Goal: Task Accomplishment & Management: Complete application form

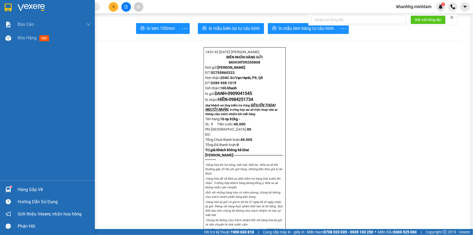
click at [10, 189] on img at bounding box center [8, 189] width 6 height 6
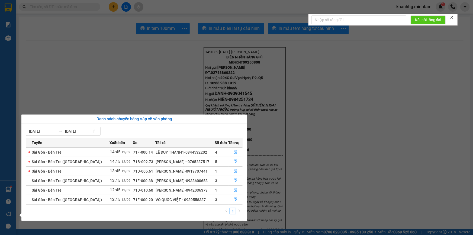
click at [54, 69] on section "Kết quả tìm kiếm ( 0 ) Bộ lọc No Data khanhhg.minhtam 1 Báo cáo BC giao hàng (n…" at bounding box center [236, 117] width 473 height 235
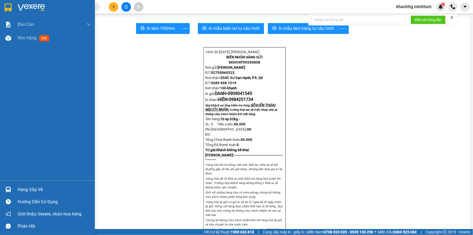
click at [20, 190] on div "Hàng sắp về" at bounding box center [54, 189] width 73 height 8
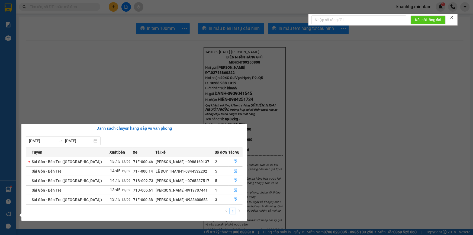
click at [80, 8] on section "Kết quả tìm kiếm ( 0 ) Bộ lọc No Data khanhhg.minhtam 1 Báo cáo BC giao hàng (n…" at bounding box center [236, 117] width 473 height 235
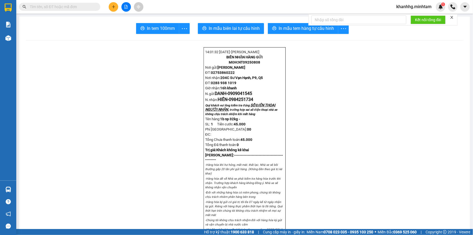
click at [80, 8] on input "text" at bounding box center [62, 7] width 64 height 6
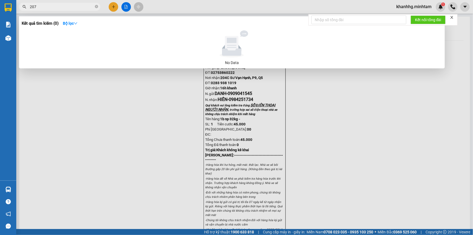
type input "2077"
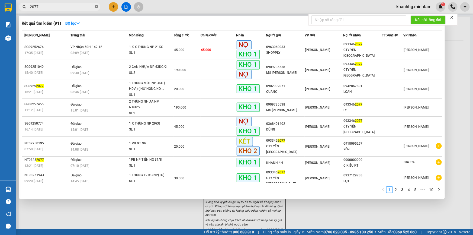
click at [97, 5] on icon "close-circle" at bounding box center [96, 6] width 3 height 3
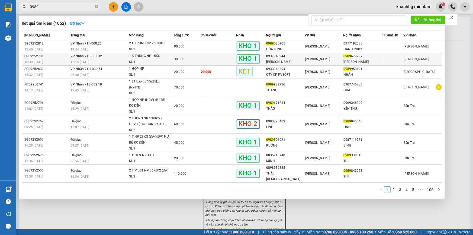
type input "0989"
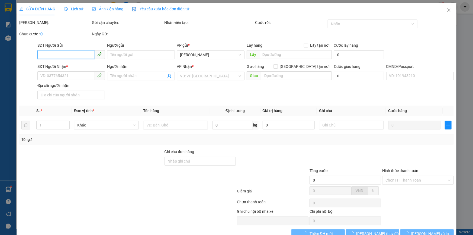
type input "0937940944"
type input "VĂN HỒNG"
type input "0989677297"
type input "KIM HỒNG"
type input "TỔNG ĐÀI HƯ"
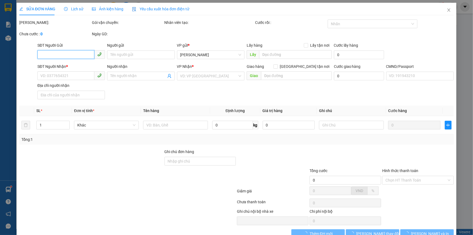
type input "30.000"
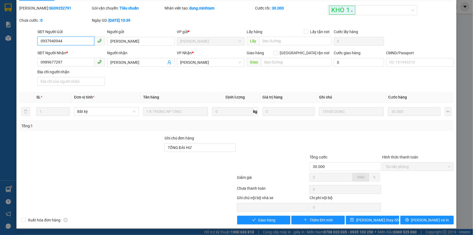
scroll to position [15, 0]
click at [268, 221] on span "Giao hàng" at bounding box center [266, 220] width 17 height 6
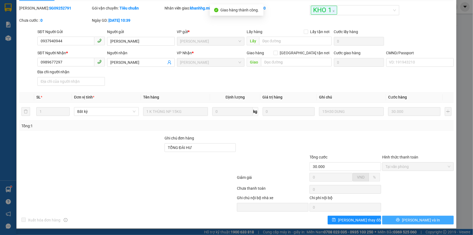
click at [421, 219] on span "[PERSON_NAME] và In" at bounding box center [421, 220] width 38 height 6
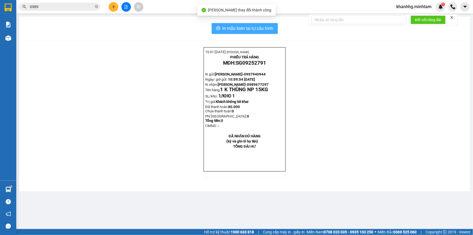
click at [247, 28] on span "In mẫu biên lai tự cấu hình" at bounding box center [247, 28] width 51 height 7
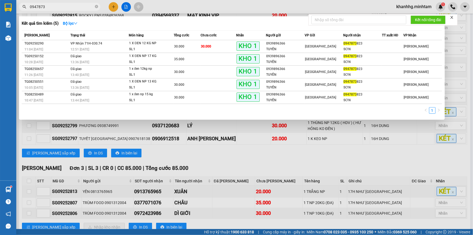
click at [46, 8] on input "0947873" at bounding box center [62, 7] width 64 height 6
drag, startPoint x: 46, startPoint y: 8, endPoint x: 180, endPoint y: 20, distance: 135.2
click at [46, 8] on input "0947873" at bounding box center [62, 7] width 64 height 6
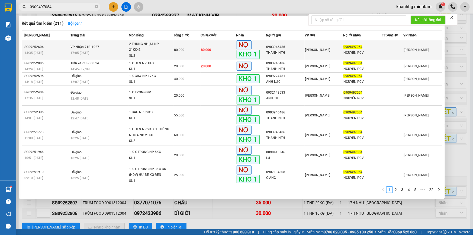
type input "0909497054"
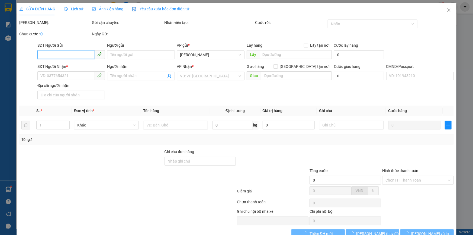
type input "0903946486"
type input "THANH NTH"
type input "0909497054"
type input "NGUYÊN PCV"
type input "CÔNG NỢ PCV PHÁT GIAO"
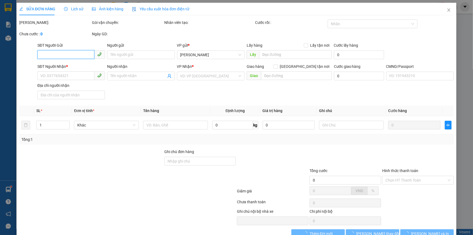
type input "80.000"
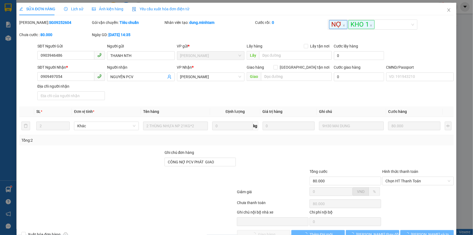
click at [49, 23] on b "SG09252604" at bounding box center [60, 22] width 22 height 4
copy b "SG09252604"
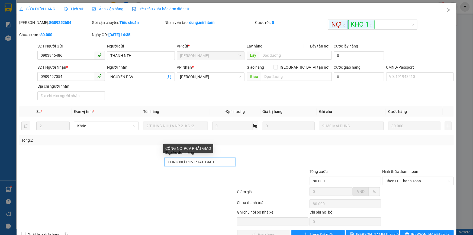
click at [225, 161] on input "CÔNG NỢ PCV PHÁT GIAO" at bounding box center [200, 161] width 72 height 9
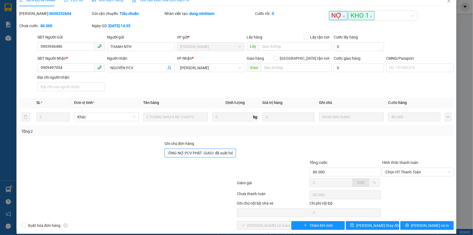
scroll to position [15, 0]
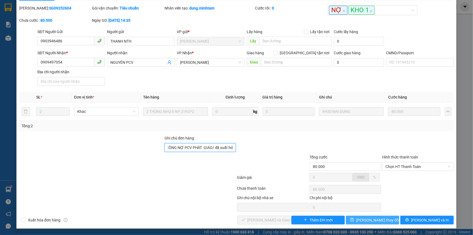
type input "CÔNG NỢ PCV PHÁT GIAO/ đã xuất hd"
click at [368, 221] on span "[PERSON_NAME] thay đổi" at bounding box center [377, 220] width 43 height 6
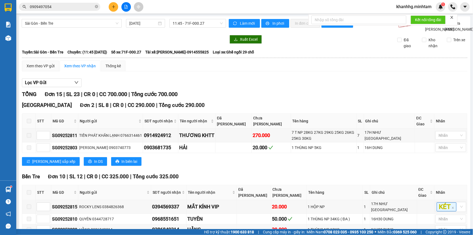
click at [73, 7] on input "0909497054" at bounding box center [62, 7] width 64 height 6
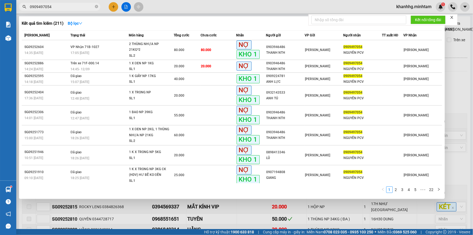
click at [73, 7] on input "0909497054" at bounding box center [62, 7] width 64 height 6
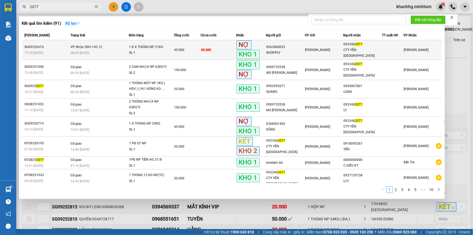
type input "2077"
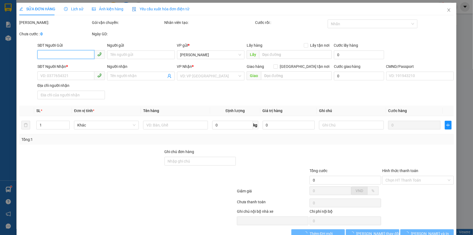
type input "0963060033"
type input "SHOPPLY"
type input "0933462077"
type input "CTY YẾN [GEOGRAPHIC_DATA]"
type input "HCK CN YẾN NGA TRUNG GIAO"
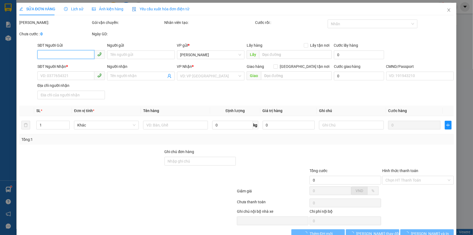
type input "45.000"
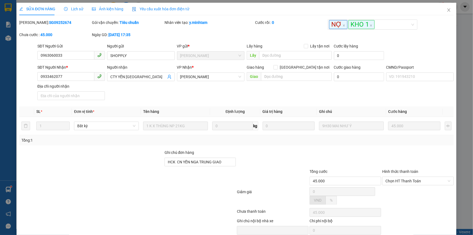
click at [49, 23] on b "SG09252674" at bounding box center [60, 22] width 22 height 4
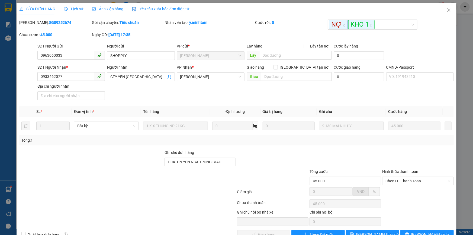
click at [49, 23] on b "SG09252674" at bounding box center [60, 22] width 22 height 4
copy b "SG09252674"
click at [71, 78] on input "0933462077" at bounding box center [65, 76] width 57 height 9
click at [443, 7] on span "Close" at bounding box center [448, 10] width 15 height 15
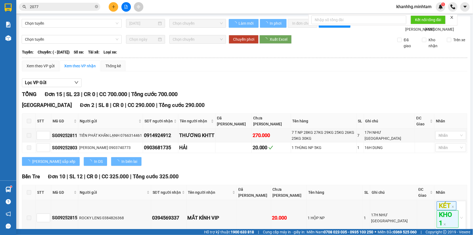
click at [65, 9] on input "2077" at bounding box center [62, 7] width 64 height 6
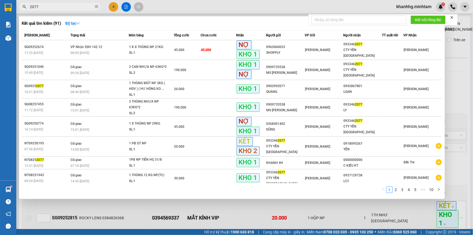
click at [98, 8] on span "2077" at bounding box center [59, 7] width 81 height 8
click at [98, 8] on icon "close-circle" at bounding box center [96, 6] width 3 height 3
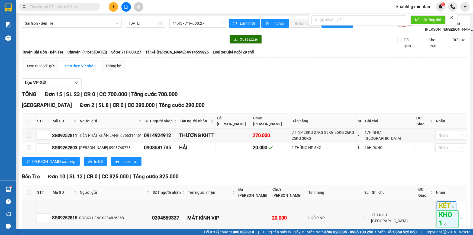
click at [46, 8] on input "text" at bounding box center [62, 7] width 64 height 6
paste input "0938974268"
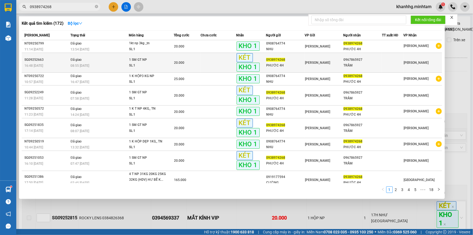
type input "0938974268"
click at [99, 60] on td "Đã giao 08:55 - 12/09" at bounding box center [98, 63] width 59 height 20
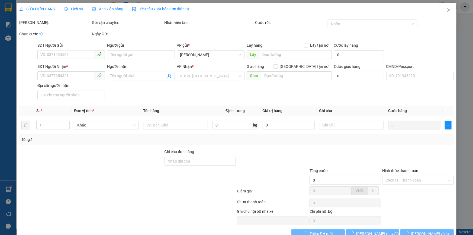
type input "0938974268"
type input "PHƯỚC 4H"
type input "0967865927"
type input "TRẦM"
type input "KBM"
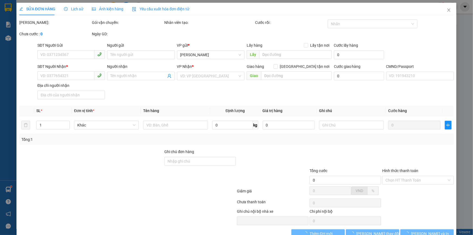
type input "20.000"
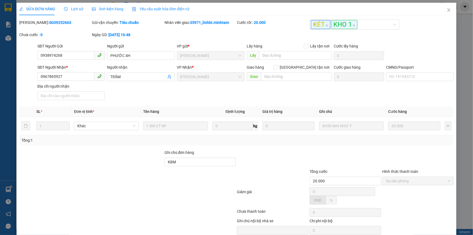
click at [49, 21] on b "SG09252663" at bounding box center [60, 22] width 22 height 4
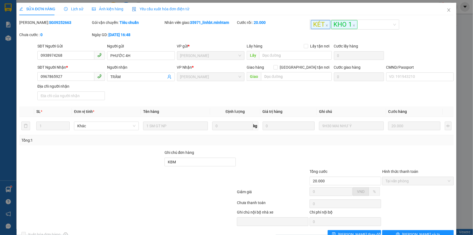
click at [49, 21] on b "SG09252663" at bounding box center [60, 22] width 22 height 4
copy b "SG09252663"
click at [447, 9] on icon "close" at bounding box center [449, 10] width 4 height 4
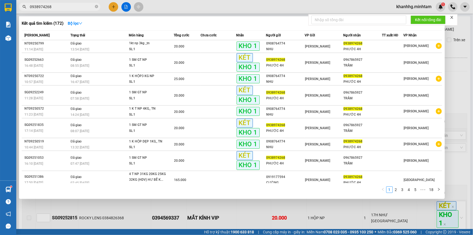
click at [57, 5] on input "0938974268" at bounding box center [62, 7] width 64 height 6
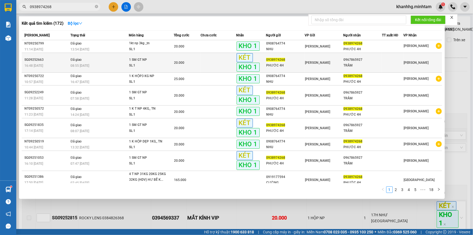
click at [157, 56] on td "1 SM GT NP SL: 1" at bounding box center [151, 63] width 45 height 20
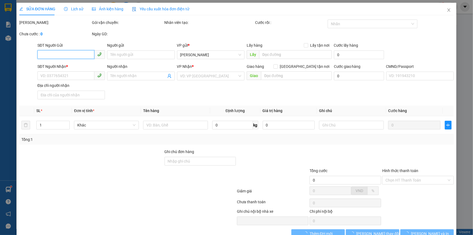
type input "0938974268"
type input "PHƯỚC 4H"
type input "0967865927"
type input "TRẦM"
type input "KBM"
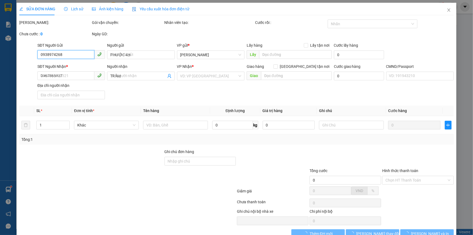
type input "20.000"
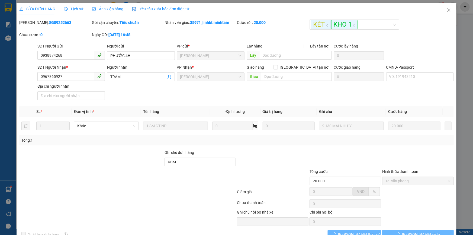
click at [50, 23] on b "SG09252663" at bounding box center [60, 22] width 22 height 4
copy b "SG09252663"
click at [447, 8] on icon "close" at bounding box center [449, 10] width 4 height 4
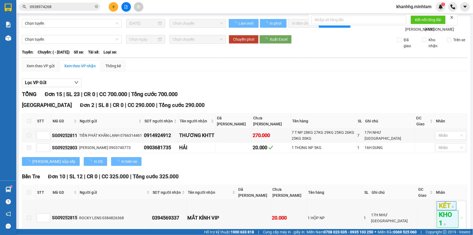
click at [54, 6] on input "0938974268" at bounding box center [62, 7] width 64 height 6
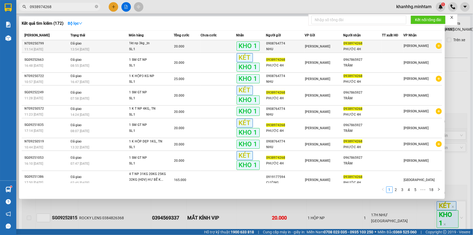
click at [83, 46] on div "13:54 - 12/09" at bounding box center [99, 49] width 58 height 6
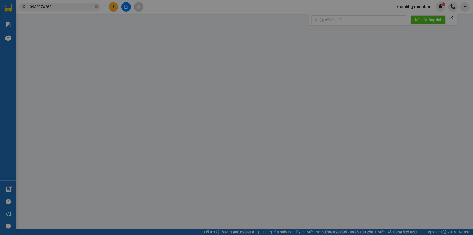
type input "0908764774"
type input "NHU"
type input "0938974268"
type input "PHƯỚC 4H"
type input "20.000"
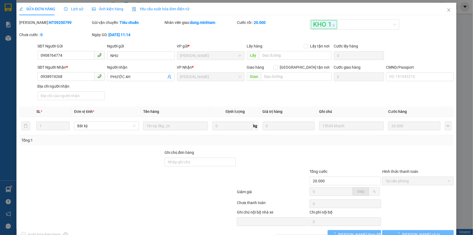
click at [51, 24] on b "NT09250799" at bounding box center [60, 22] width 22 height 4
copy b "NT09250799"
click at [447, 9] on icon "close" at bounding box center [448, 9] width 3 height 3
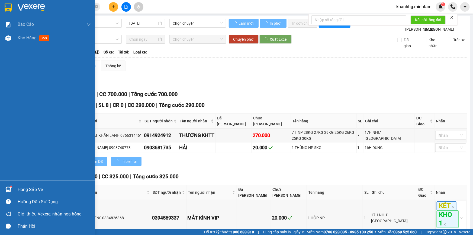
click at [9, 188] on img at bounding box center [8, 189] width 6 height 6
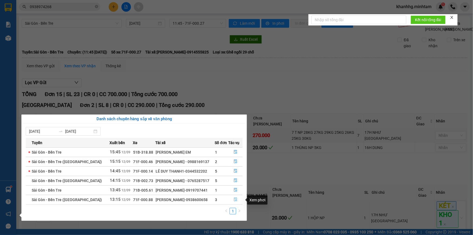
click at [234, 201] on icon "file-done" at bounding box center [236, 199] width 4 height 4
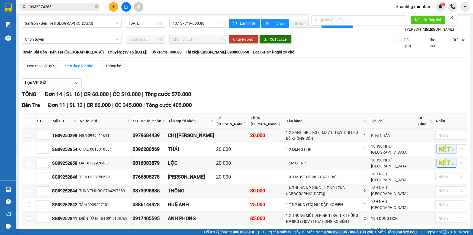
scroll to position [127, 0]
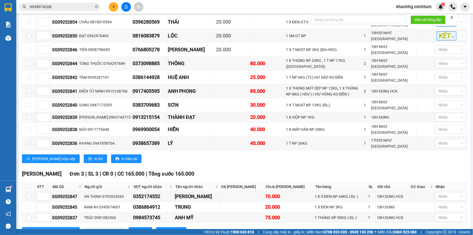
click at [98, 7] on span "0938974268" at bounding box center [59, 7] width 81 height 8
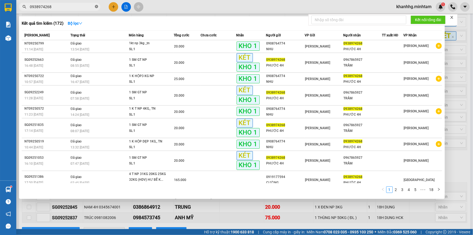
click at [96, 5] on icon "close-circle" at bounding box center [96, 6] width 3 height 3
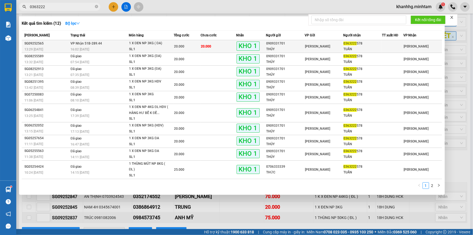
type input "0363222"
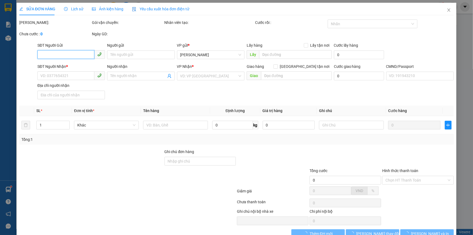
type input "0909331701"
type input "THÚY"
type input "0363222578"
type input "TUẤN"
type input "BM"
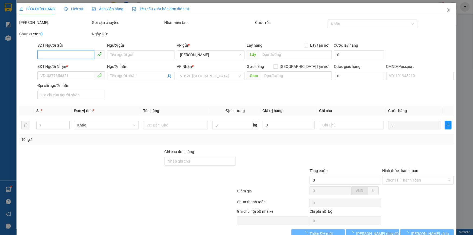
type input "20.000"
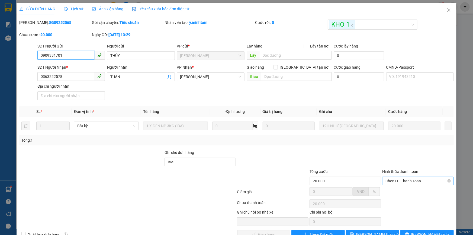
click at [389, 181] on span "Chọn HT Thanh Toán" at bounding box center [417, 181] width 65 height 8
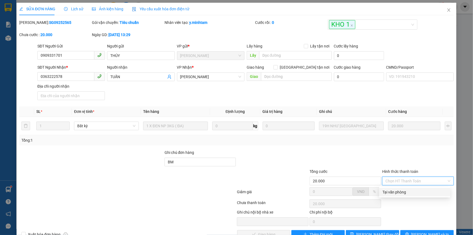
click at [386, 191] on div "Tại văn phòng" at bounding box center [414, 192] width 64 height 6
type input "0"
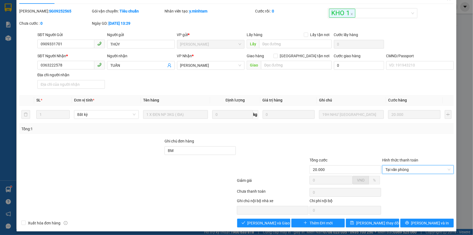
scroll to position [15, 0]
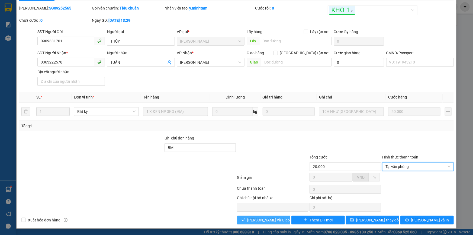
click at [274, 219] on span "[PERSON_NAME] và [PERSON_NAME] hàng" at bounding box center [273, 220] width 52 height 6
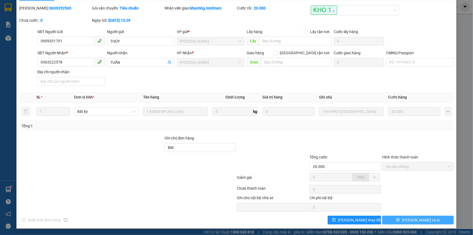
click at [403, 219] on button "[PERSON_NAME] và In" at bounding box center [418, 219] width 72 height 9
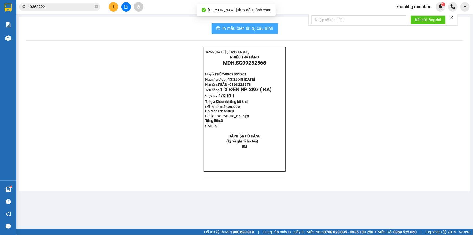
click at [255, 29] on span "In mẫu biên lai tự cấu hình" at bounding box center [247, 28] width 51 height 7
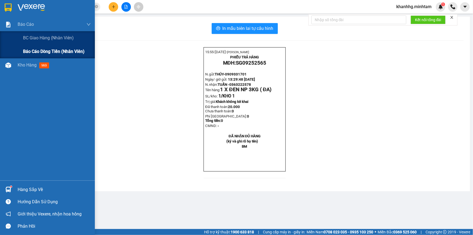
click at [51, 51] on span "Báo cáo dòng tiền (nhân viên)" at bounding box center [54, 51] width 62 height 7
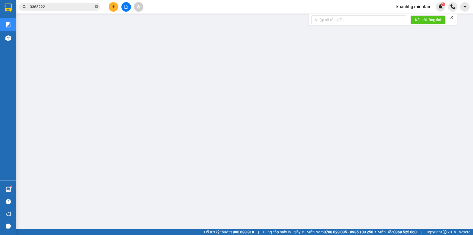
click at [96, 6] on icon "close-circle" at bounding box center [96, 6] width 3 height 3
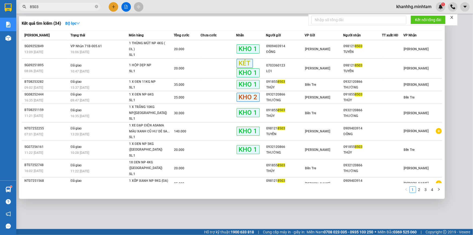
type input "8503"
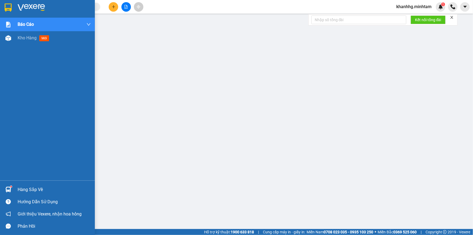
click at [11, 187] on sup at bounding box center [11, 187] width 2 height 2
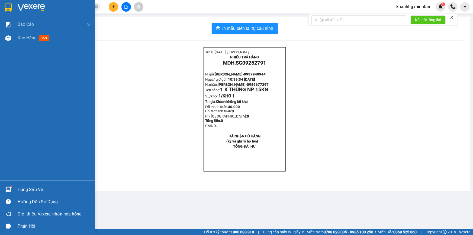
drag, startPoint x: 0, startPoint y: 0, endPoint x: 33, endPoint y: 94, distance: 100.0
click at [33, 101] on div "Báo cáo BC giao hàng (nhân viên) Báo cáo dòng tiền (nhân viên) Kho hàng mới Hàn…" at bounding box center [47, 117] width 95 height 235
click at [30, 34] on div "Kho hàng mới" at bounding box center [35, 37] width 34 height 7
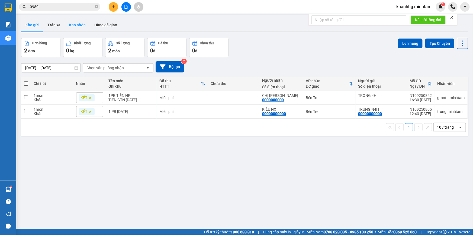
click at [82, 24] on button "Kho nhận" at bounding box center [77, 24] width 25 height 13
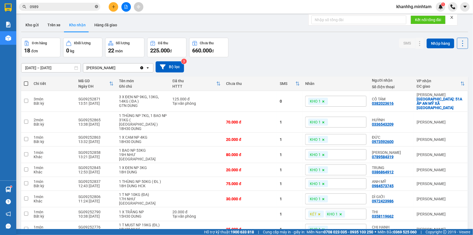
click at [98, 7] on icon "close-circle" at bounding box center [96, 6] width 3 height 3
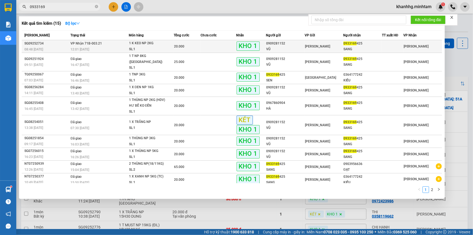
type input "0933169"
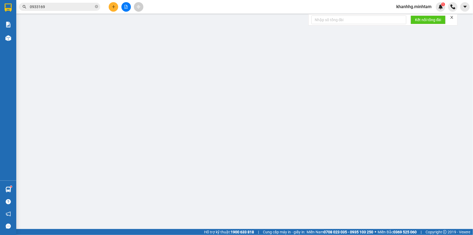
type input "0909281152"
type input "VŨ"
type input "0933169425"
type input "SANG"
type input "BM"
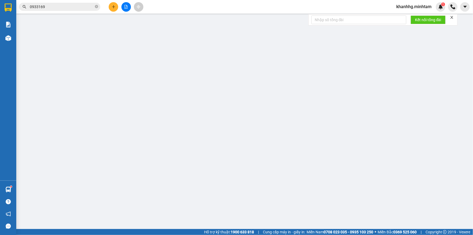
type input "20.000"
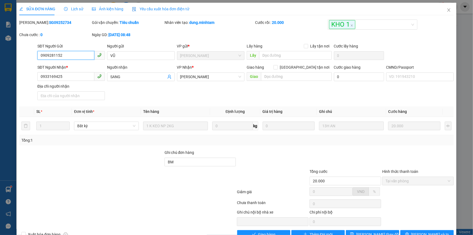
scroll to position [15, 0]
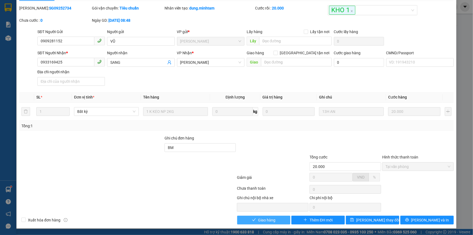
click at [260, 216] on button "Giao hàng" at bounding box center [263, 219] width 53 height 9
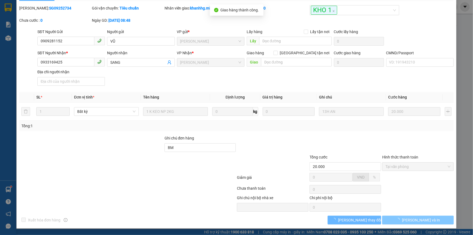
click at [400, 220] on icon "loading" at bounding box center [398, 220] width 4 height 4
click at [399, 219] on button "[PERSON_NAME] và In" at bounding box center [418, 219] width 72 height 9
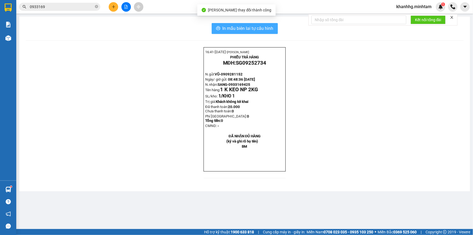
click at [272, 28] on span "In mẫu biên lai tự cấu hình" at bounding box center [247, 28] width 51 height 7
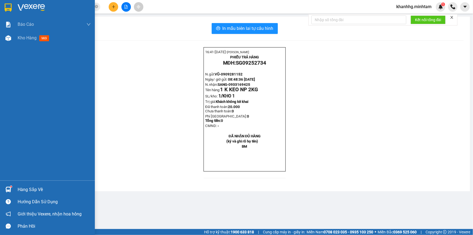
click at [11, 190] on div at bounding box center [8, 189] width 9 height 9
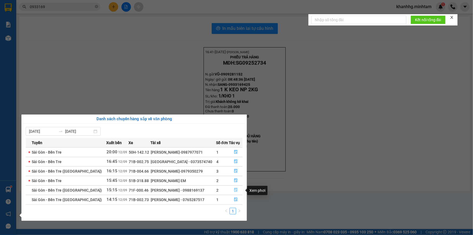
click at [234, 189] on icon "file-done" at bounding box center [235, 190] width 3 height 4
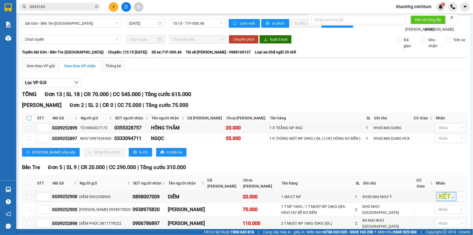
click at [29, 121] on label at bounding box center [29, 118] width 4 height 6
click at [29, 120] on input "checkbox" at bounding box center [29, 118] width 4 height 4
checkbox input "true"
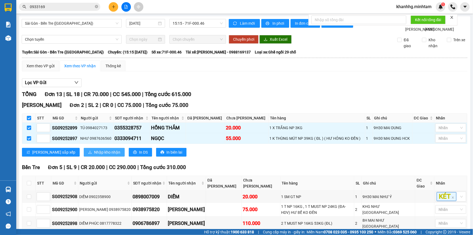
click at [94, 155] on span "Nhập kho nhận" at bounding box center [107, 152] width 26 height 6
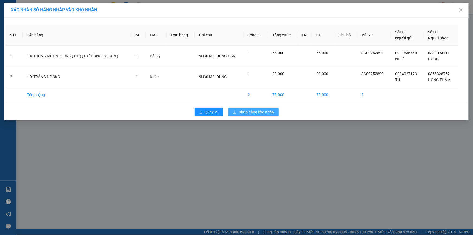
click at [250, 110] on span "Nhập hàng kho nhận" at bounding box center [256, 112] width 36 height 6
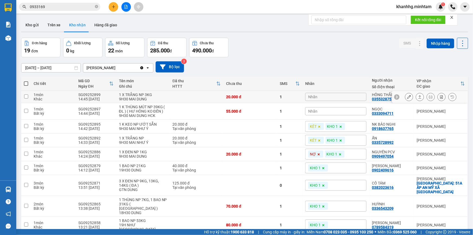
click at [335, 95] on div "Nhãn" at bounding box center [335, 97] width 61 height 12
click at [307, 95] on div "Nhãn" at bounding box center [335, 97] width 61 height 8
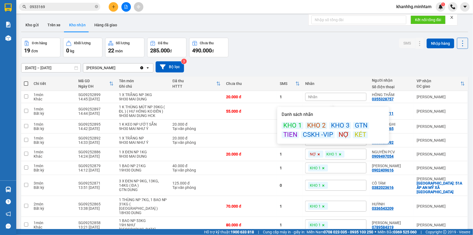
click at [290, 122] on div "KHO 1" at bounding box center [293, 125] width 22 height 7
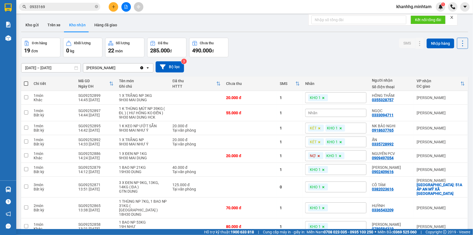
click at [316, 64] on div "10/09/2025 – 12/09/2025 Press the down arrow key to interact with the calendar …" at bounding box center [244, 66] width 447 height 11
click at [314, 113] on span "Nhãn" at bounding box center [312, 113] width 9 height 4
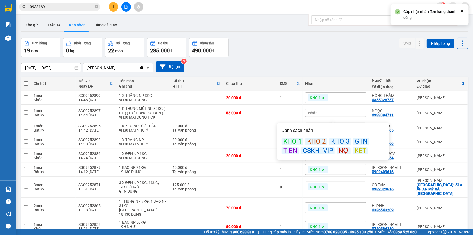
drag, startPoint x: 293, startPoint y: 142, endPoint x: 294, endPoint y: 139, distance: 2.9
click at [293, 141] on div "KHO 1" at bounding box center [293, 141] width 22 height 7
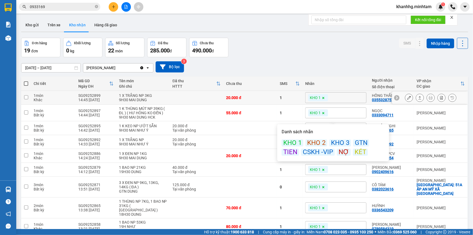
click at [407, 98] on icon at bounding box center [409, 98] width 4 height 4
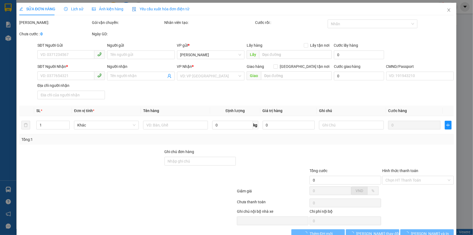
type input "0984027173"
type input "TÚ"
type input "0355328757"
type input "HỒNG THẮM"
type input "20.000"
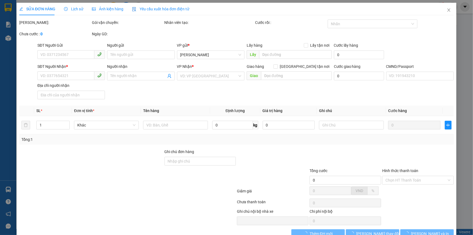
type input "20.000"
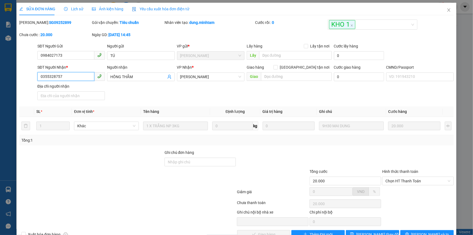
drag, startPoint x: 64, startPoint y: 76, endPoint x: 35, endPoint y: 76, distance: 28.4
click at [35, 76] on div "SĐT Người Nhận * 0355328757 0355328757 Người nhận HỒNG THẮM VP Nhận * Ngã Tư H…" at bounding box center [236, 83] width 435 height 38
click at [177, 160] on input "Ghi chú đơn hàng" at bounding box center [200, 161] width 72 height 9
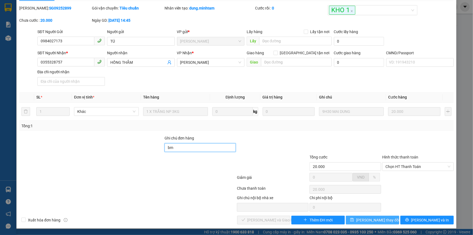
type input "bm"
click at [361, 221] on button "[PERSON_NAME] thay đổi" at bounding box center [372, 219] width 53 height 9
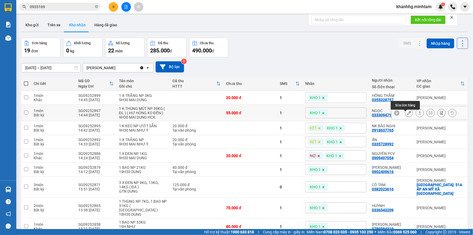
click at [407, 115] on icon at bounding box center [409, 113] width 4 height 4
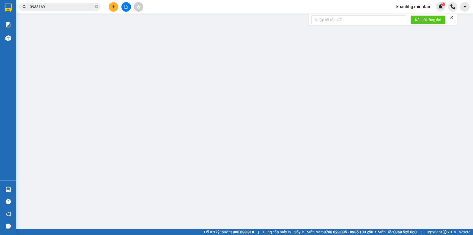
type input "0987636560"
type input "NHƯ"
type input "0333094711"
type input "NGỌC"
type input "55.000"
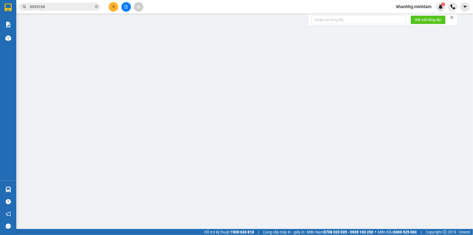
type input "55.000"
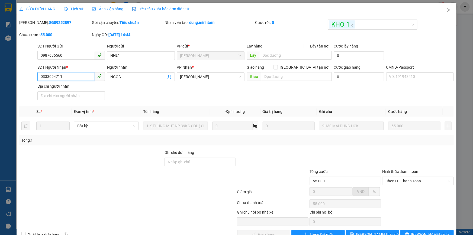
drag, startPoint x: 40, startPoint y: 78, endPoint x: 36, endPoint y: 79, distance: 4.6
click at [36, 79] on div "SĐT Người Nhận * 0333094711 0333094711" at bounding box center [71, 73] width 70 height 19
click at [176, 158] on input "Ghi chú đơn hàng" at bounding box center [200, 161] width 72 height 9
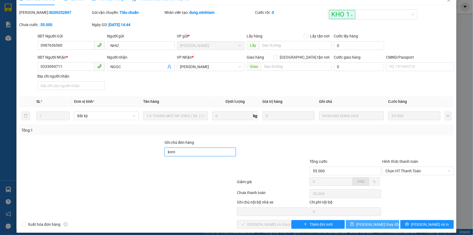
scroll to position [15, 0]
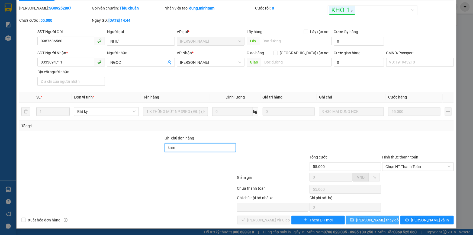
type input "knm"
click at [361, 215] on button "[PERSON_NAME] thay đổi" at bounding box center [372, 219] width 53 height 9
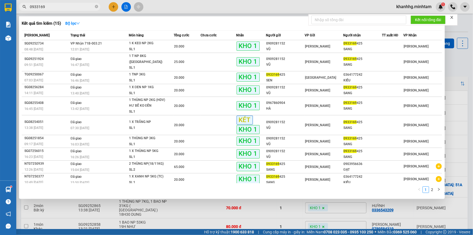
click at [95, 7] on icon "close-circle" at bounding box center [96, 6] width 3 height 3
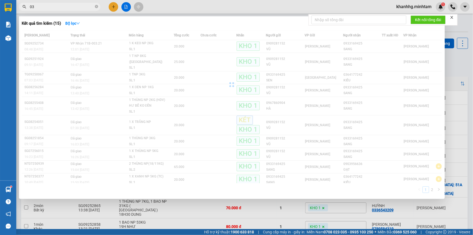
type input "0"
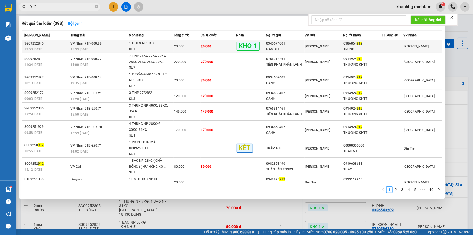
type input "912"
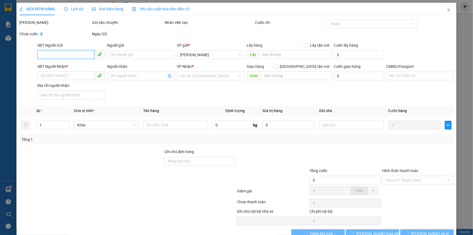
type input "0345674001"
type input "NAM 4H"
type input "0386864912"
type input "TRUNG"
type input "ĐG"
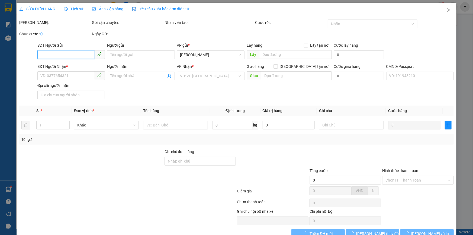
type input "20.000"
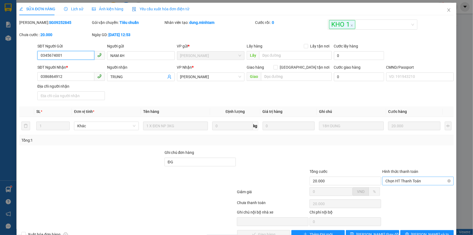
click at [387, 182] on span "Chọn HT Thanh Toán" at bounding box center [417, 181] width 65 height 8
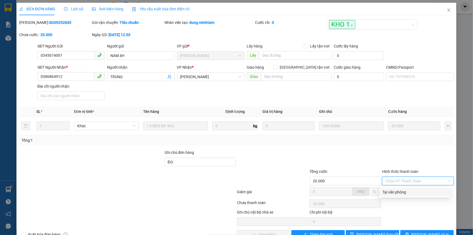
click at [387, 191] on div "Tại văn phòng" at bounding box center [414, 192] width 64 height 6
type input "0"
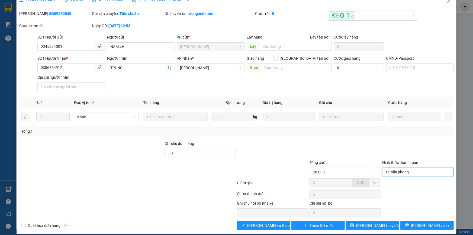
scroll to position [15, 0]
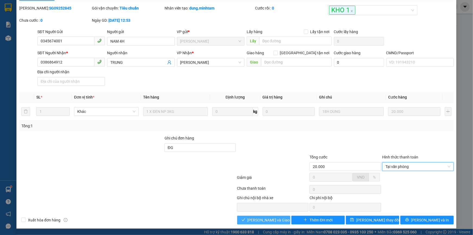
click at [268, 218] on span "[PERSON_NAME] và Giao hàng" at bounding box center [273, 220] width 52 height 6
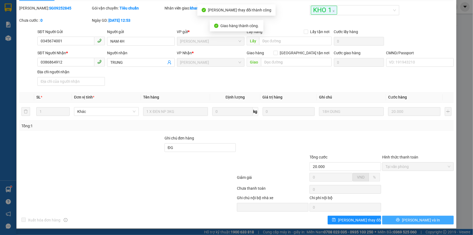
click at [415, 219] on span "[PERSON_NAME] và In" at bounding box center [421, 220] width 38 height 6
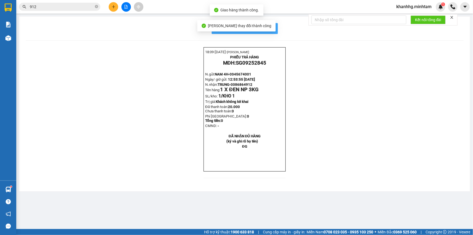
click at [266, 26] on span "In mẫu biên lai tự cấu hình" at bounding box center [247, 28] width 51 height 7
click at [95, 7] on span "912" at bounding box center [59, 7] width 81 height 8
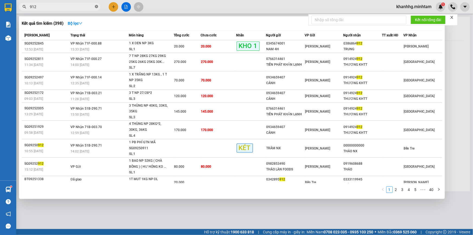
click at [96, 6] on icon "close-circle" at bounding box center [96, 6] width 3 height 3
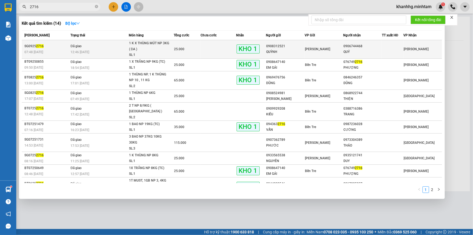
type input "2716"
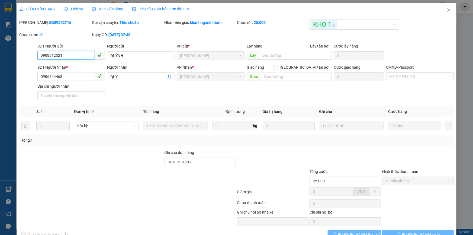
type input "0908312521"
type input "QUỲNH"
type input "0906744468"
type input "QUÝ"
type input "HCK +5 TCCG"
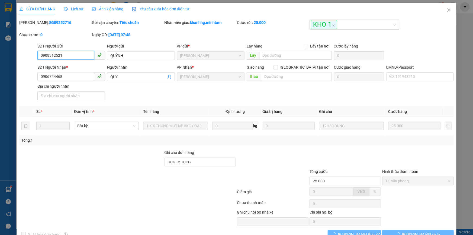
type input "25.000"
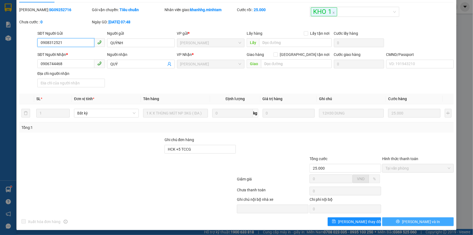
scroll to position [15, 0]
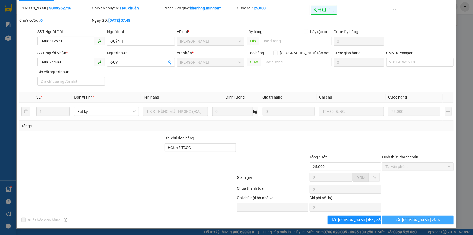
click at [401, 219] on button "[PERSON_NAME] và In" at bounding box center [418, 219] width 72 height 9
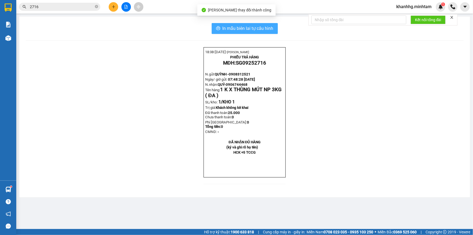
click at [254, 27] on span "In mẫu biên lai tự cấu hình" at bounding box center [247, 28] width 51 height 7
click at [97, 7] on icon "close-circle" at bounding box center [96, 6] width 3 height 3
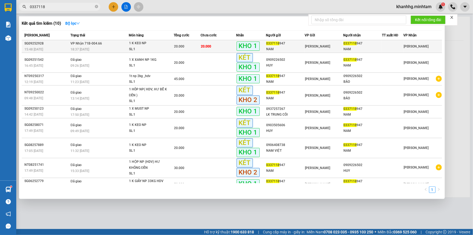
type input "0337118"
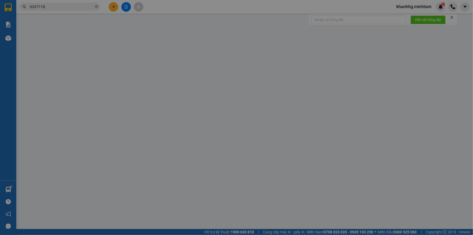
type input "0337118947"
type input "NAM"
type input "0337118947"
type input "NAM"
type input "ĐG"
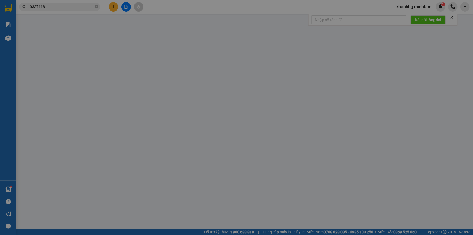
type input "20.000"
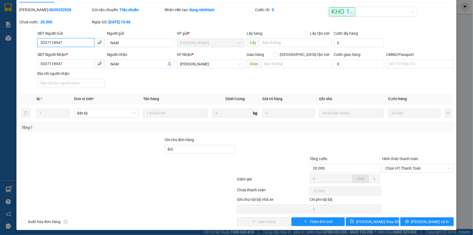
scroll to position [15, 0]
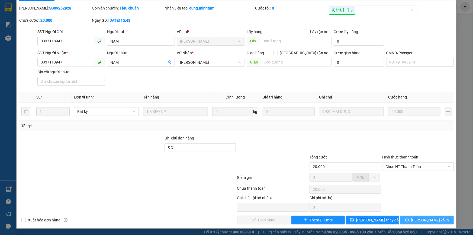
click at [424, 218] on span "Lưu và In" at bounding box center [430, 220] width 38 height 6
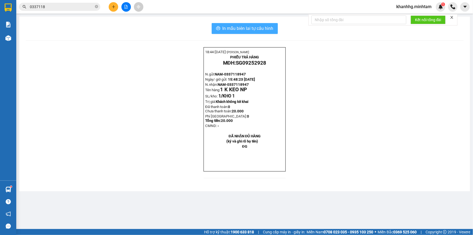
click at [246, 25] on span "In mẫu biên lai tự cấu hình" at bounding box center [247, 28] width 51 height 7
click at [257, 30] on span "In mẫu biên lai tự cấu hình" at bounding box center [247, 28] width 51 height 7
click at [425, 7] on span "khanhhg.minhtam" at bounding box center [414, 6] width 44 height 7
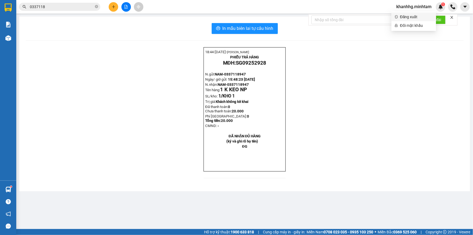
click at [406, 16] on span "Đăng xuất" at bounding box center [416, 17] width 33 height 6
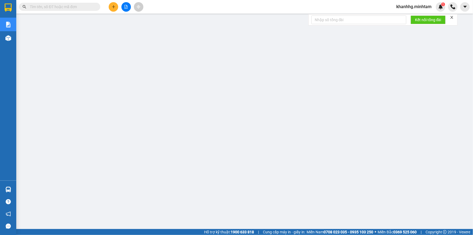
click at [96, 8] on span at bounding box center [96, 7] width 3 height 6
click at [59, 6] on input "text" at bounding box center [62, 7] width 64 height 6
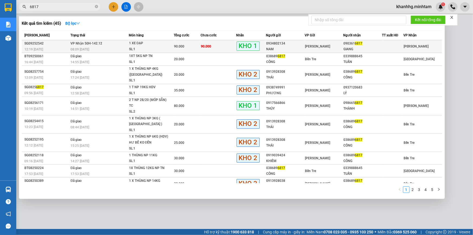
type input "6817"
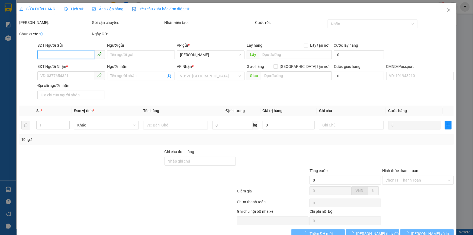
type input "0934802134"
type input "NAM"
type input "0903616817"
type input "GIANG"
type input "PHÍ BỌC XE 30K CHƯA THU/ KNM"
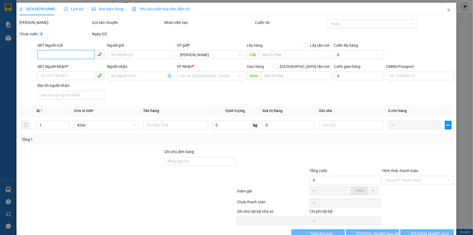
type input "90.000"
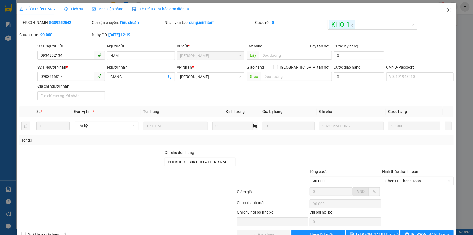
click at [447, 10] on icon "close" at bounding box center [449, 10] width 4 height 4
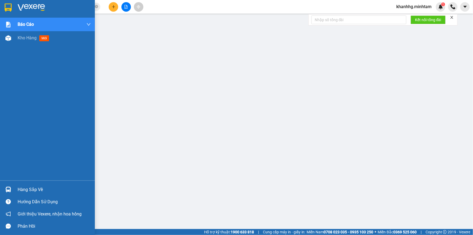
click at [8, 187] on img at bounding box center [8, 189] width 6 height 6
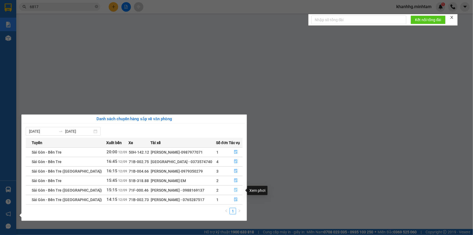
click at [234, 190] on icon "file-done" at bounding box center [235, 190] width 3 height 4
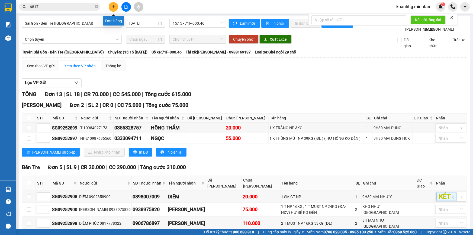
click at [114, 8] on icon "plus" at bounding box center [114, 7] width 4 height 4
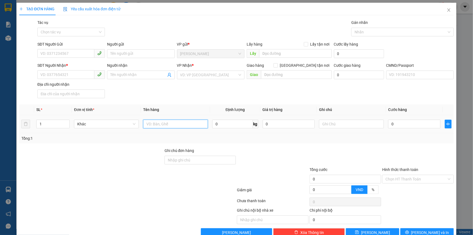
click at [181, 125] on input "text" at bounding box center [175, 123] width 65 height 9
type input "1kt"
click at [447, 8] on icon "close" at bounding box center [449, 10] width 4 height 4
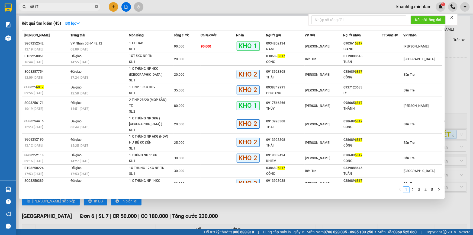
click at [96, 5] on icon "close-circle" at bounding box center [96, 6] width 3 height 3
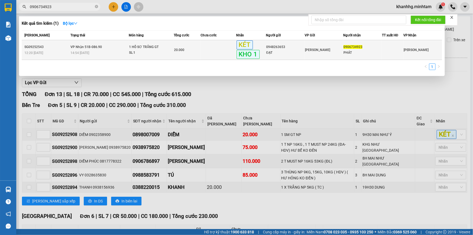
type input "0906734923"
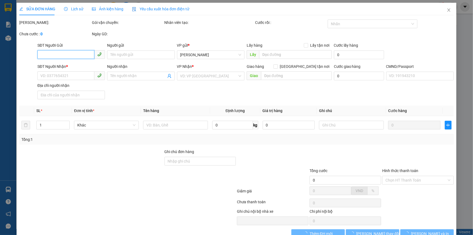
type input "0948263653"
type input "ĐẠT"
type input "0906734923"
type input "PHÁT"
type input "KNM"
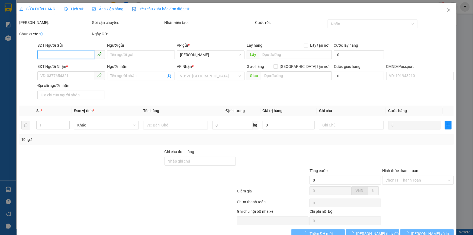
type input "20.000"
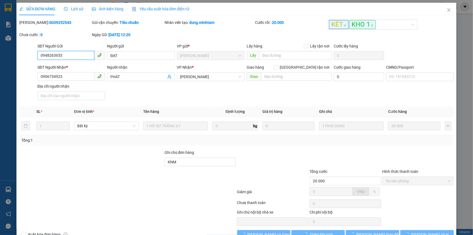
scroll to position [15, 0]
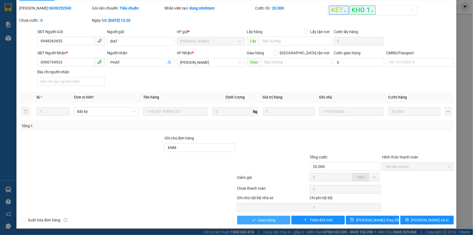
click at [272, 222] on span "Giao hàng" at bounding box center [266, 220] width 17 height 6
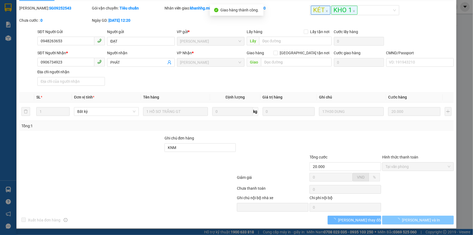
click at [415, 222] on span "[PERSON_NAME] và In" at bounding box center [421, 220] width 38 height 6
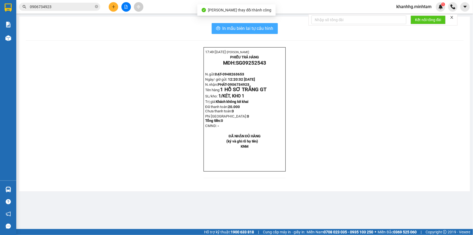
click at [273, 29] on button "In mẫu biên lai tự cấu hình" at bounding box center [245, 28] width 66 height 11
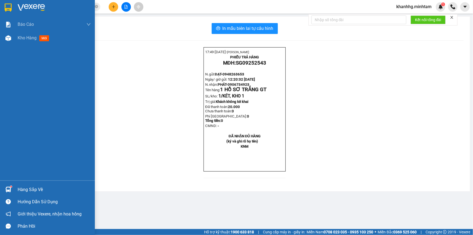
click at [12, 186] on div at bounding box center [8, 189] width 9 height 9
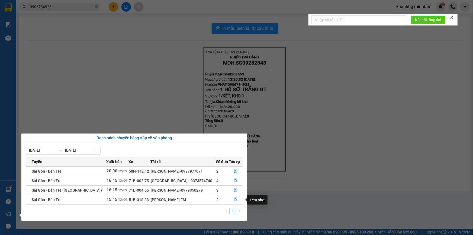
click at [234, 200] on icon "file-done" at bounding box center [236, 199] width 4 height 4
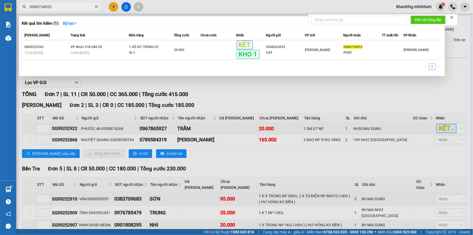
click at [94, 6] on span "0906734923" at bounding box center [59, 7] width 81 height 8
click at [95, 6] on icon "close-circle" at bounding box center [96, 6] width 3 height 3
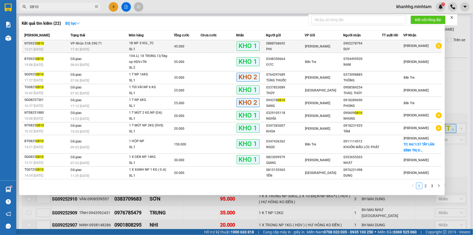
type input "0810"
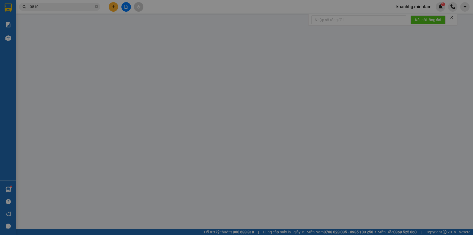
type input "0888768692"
type input "PHI"
type input "0902278794"
type input "DUY"
type input "KNM"
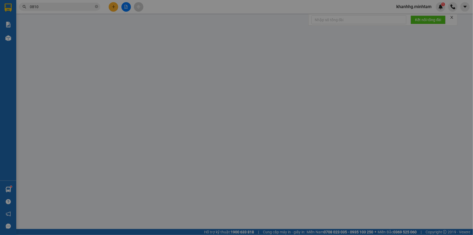
type input "45.000"
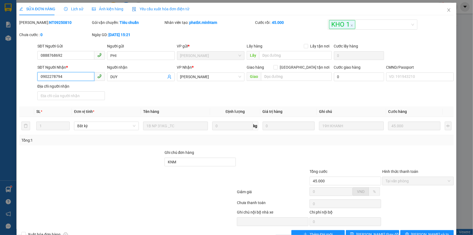
drag, startPoint x: 65, startPoint y: 80, endPoint x: 39, endPoint y: 79, distance: 25.8
click at [39, 79] on input "0902278794" at bounding box center [65, 76] width 57 height 9
click at [184, 164] on input "KNM" at bounding box center [200, 161] width 72 height 9
click at [448, 9] on span "Close" at bounding box center [448, 10] width 15 height 15
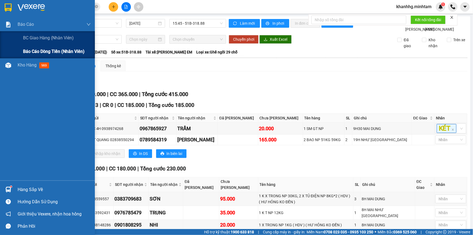
click at [42, 48] on span "Báo cáo dòng tiền (nhân viên)" at bounding box center [54, 51] width 62 height 7
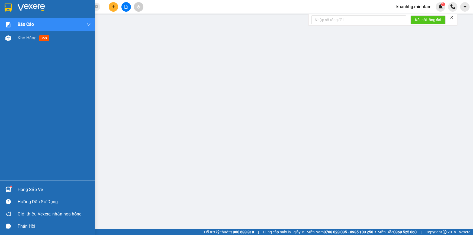
click at [15, 187] on div "Hàng sắp về" at bounding box center [47, 189] width 95 height 12
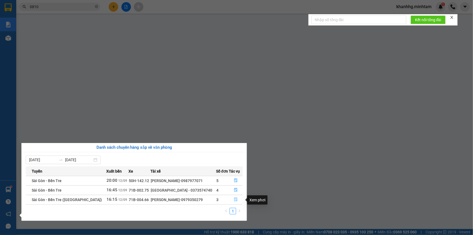
click at [233, 198] on button "button" at bounding box center [235, 199] width 13 height 9
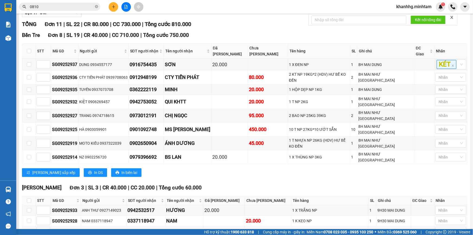
scroll to position [85, 0]
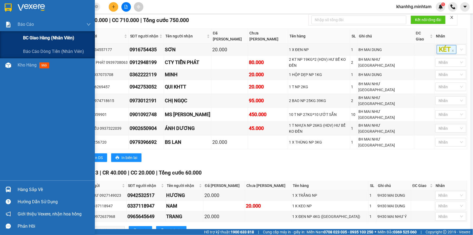
click at [50, 33] on div "BC giao hàng (nhân viên)" at bounding box center [57, 38] width 68 height 14
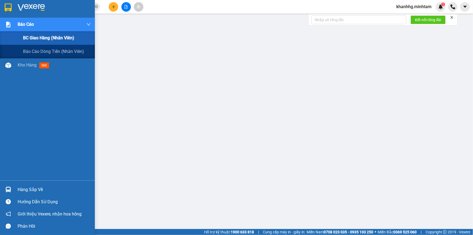
scroll to position [34, 0]
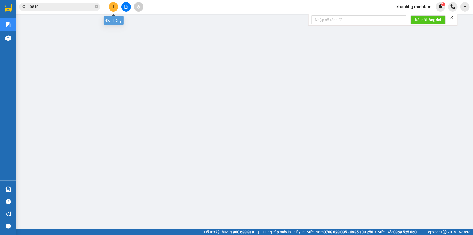
click at [114, 11] on button at bounding box center [113, 6] width 9 height 9
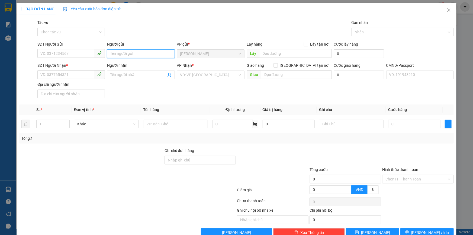
click at [126, 51] on input "Người gửi" at bounding box center [140, 53] width 67 height 9
type input "k"
type input "KHANH 4H"
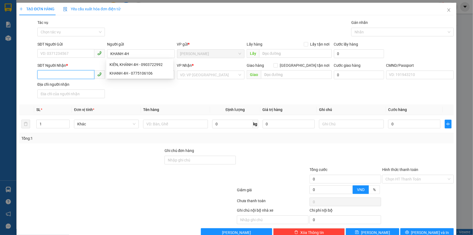
click at [56, 76] on input "SĐT Người Nhận *" at bounding box center [65, 74] width 57 height 9
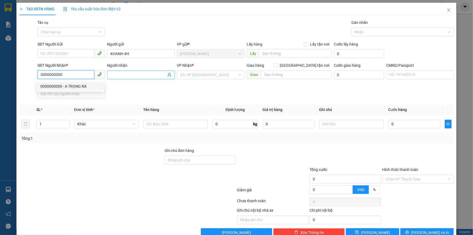
type input "0000000000"
click at [126, 76] on input "Người nhận" at bounding box center [138, 75] width 56 height 6
type input "C KIỀU KT"
click at [210, 76] on input "search" at bounding box center [208, 75] width 57 height 8
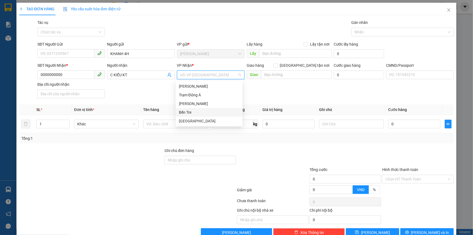
click at [187, 108] on div "Bến Tre" at bounding box center [209, 112] width 67 height 9
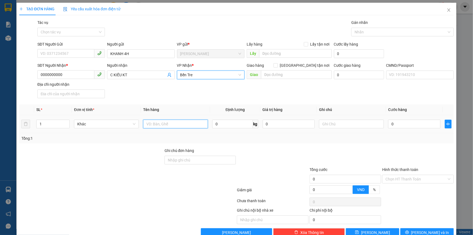
click at [167, 121] on input "text" at bounding box center [175, 123] width 65 height 9
type input "1PB NP TIỀN HG 12/9"
click at [414, 179] on input "Hình thức thanh toán" at bounding box center [415, 179] width 61 height 8
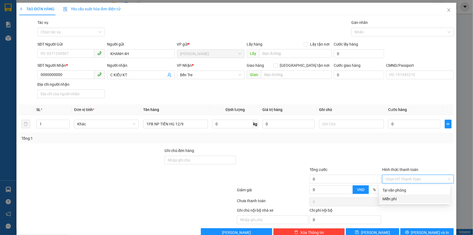
click at [395, 198] on div "Miễn phí" at bounding box center [414, 199] width 64 height 6
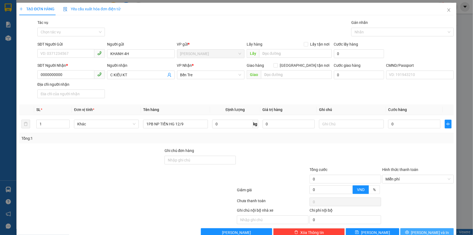
click at [409, 230] on icon "printer" at bounding box center [407, 232] width 4 height 4
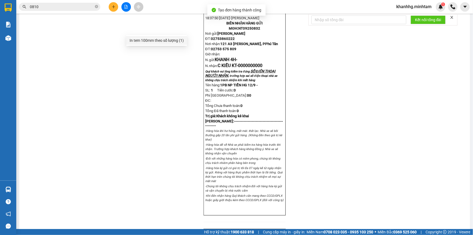
click at [163, 38] on div "In tem 100mm theo số lượng (1)" at bounding box center [157, 40] width 54 height 6
click at [415, 5] on span "khanhhg.minhtam" at bounding box center [414, 6] width 44 height 7
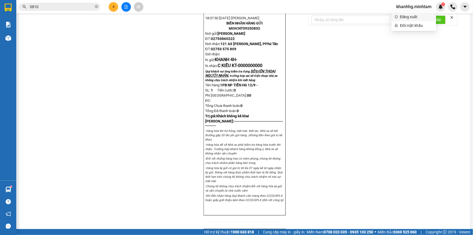
click at [409, 17] on span "Đăng xuất" at bounding box center [416, 17] width 33 height 6
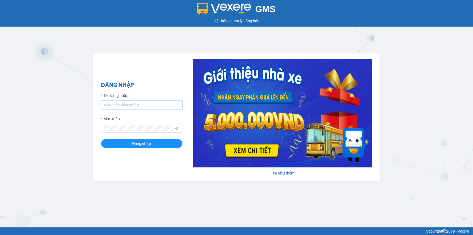
click at [116, 106] on input "Tên đăng nhập" at bounding box center [141, 105] width 81 height 9
type input "trong.minhtam"
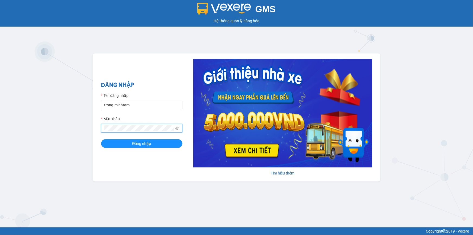
click at [101, 139] on button "Đăng nhập" at bounding box center [141, 143] width 81 height 9
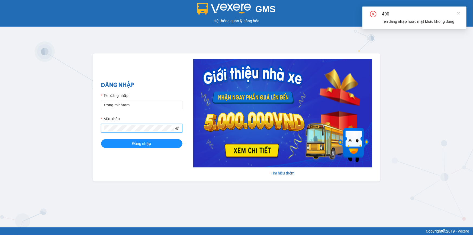
click at [176, 128] on icon "eye-invisible" at bounding box center [177, 128] width 4 height 3
click at [98, 129] on div "ĐĂNG NHẬP Tên đăng nhập trong.minhtam Mật khẩu Đăng nhập Tìm hiểu thêm" at bounding box center [236, 117] width 287 height 128
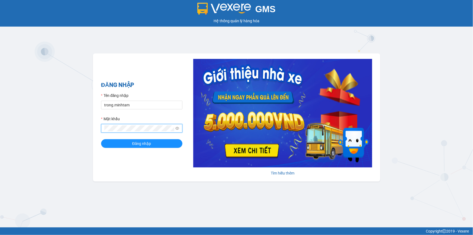
click at [101, 139] on button "Đăng nhập" at bounding box center [141, 143] width 81 height 9
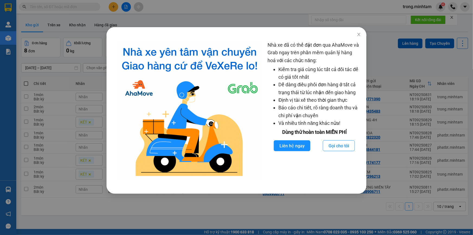
click at [69, 84] on div "Nhà xe đã có thể đặt đơn qua AhaMove và Grab ngay trên phần mềm quản lý hàng ho…" at bounding box center [236, 117] width 473 height 235
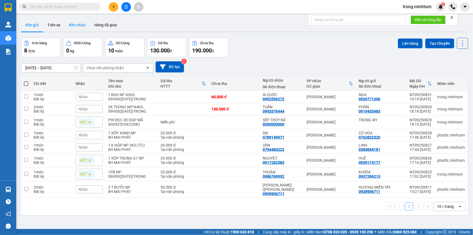
click at [76, 25] on button "Kho nhận" at bounding box center [77, 24] width 25 height 13
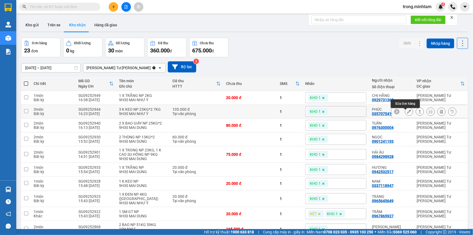
click at [407, 113] on icon at bounding box center [409, 111] width 4 height 4
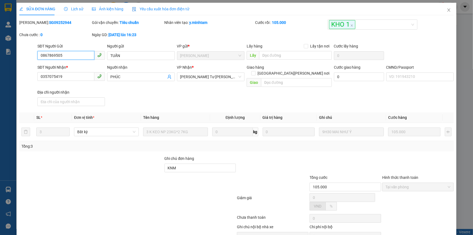
type input "0867869505"
type input "TUẤN"
type input "0357075419"
type input "PHÚC"
type input "KNM"
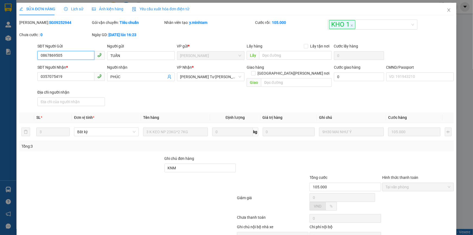
type input "105.000"
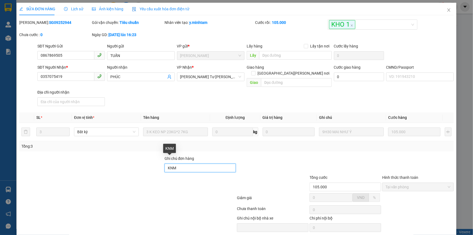
click at [184, 163] on input "KNM" at bounding box center [200, 167] width 72 height 9
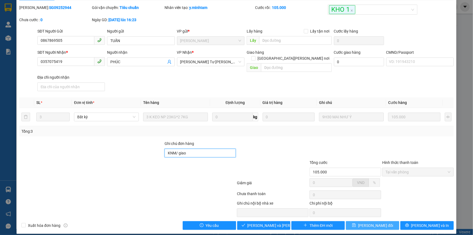
type input "KNM/ giao"
click at [360, 221] on button "[PERSON_NAME] đổi" at bounding box center [372, 225] width 53 height 9
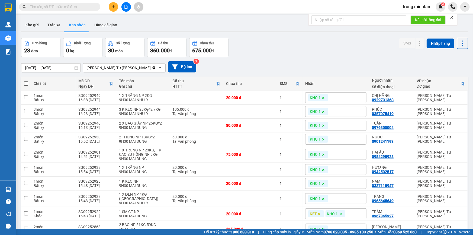
click at [451, 17] on icon "close" at bounding box center [452, 17] width 4 height 4
click at [35, 25] on button "Kho gửi" at bounding box center [32, 24] width 22 height 13
